Goal: Find specific page/section: Find specific page/section

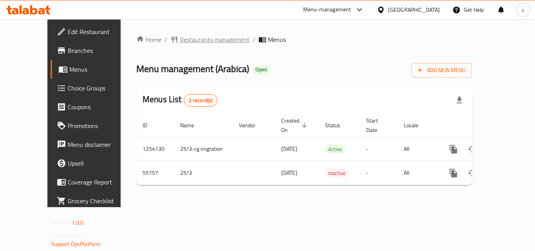
click at [180, 42] on span "Restaurants management" at bounding box center [215, 39] width 70 height 9
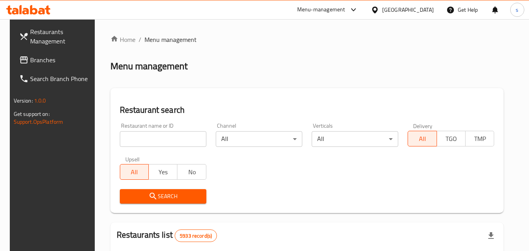
click at [172, 141] on input "search" at bounding box center [163, 139] width 87 height 16
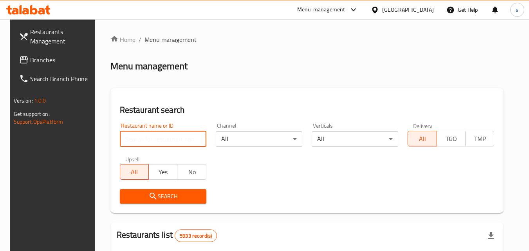
paste input "27411"
type input "27411"
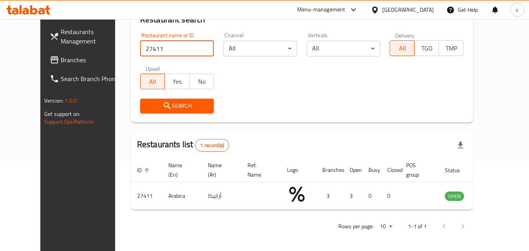
scroll to position [92, 0]
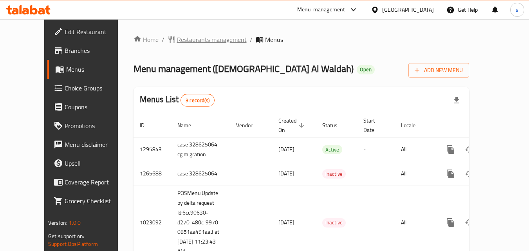
click at [187, 40] on span "Restaurants management" at bounding box center [212, 39] width 70 height 9
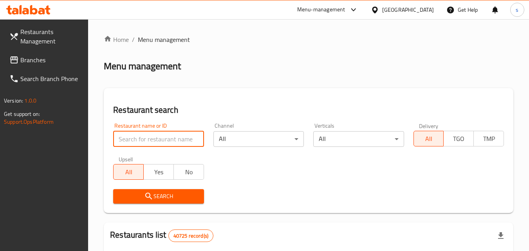
click at [165, 140] on input "search" at bounding box center [158, 139] width 91 height 16
paste input "12395"
type input "12395"
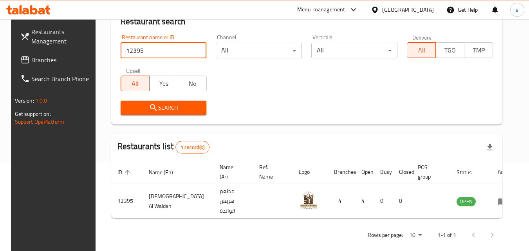
scroll to position [92, 0]
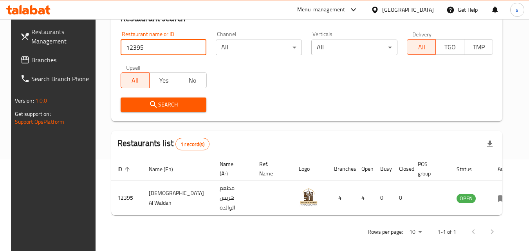
click at [40, 66] on link "Branches" at bounding box center [56, 60] width 85 height 19
